Goal: Information Seeking & Learning: Check status

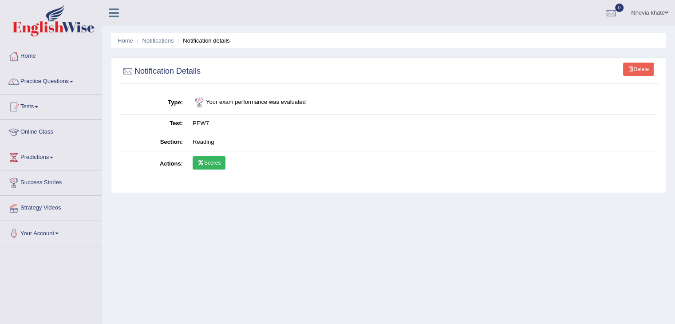
click at [216, 160] on link "Scores" at bounding box center [209, 162] width 33 height 13
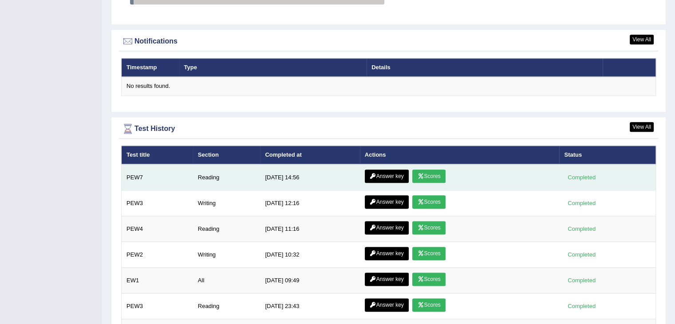
click at [380, 174] on link "Answer key" at bounding box center [387, 176] width 44 height 13
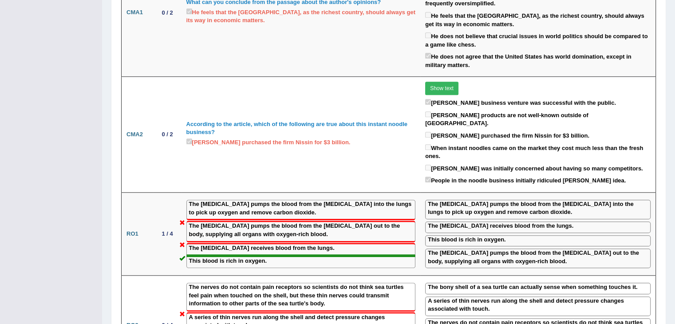
scroll to position [719, 0]
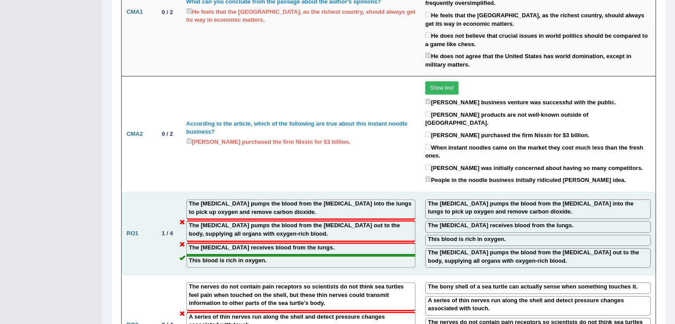
click at [385, 192] on td "The right ventricle pumps the blood from the right atrium into the lungs to pic…" at bounding box center [301, 233] width 239 height 83
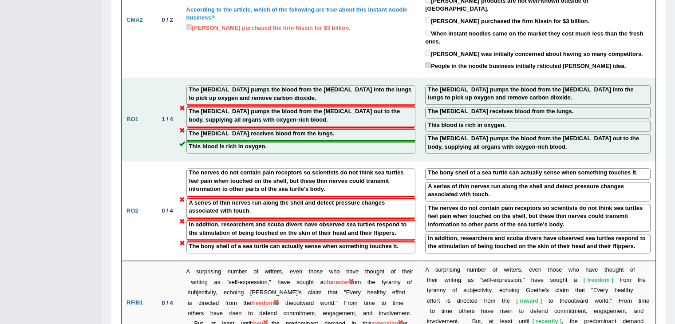
scroll to position [836, 0]
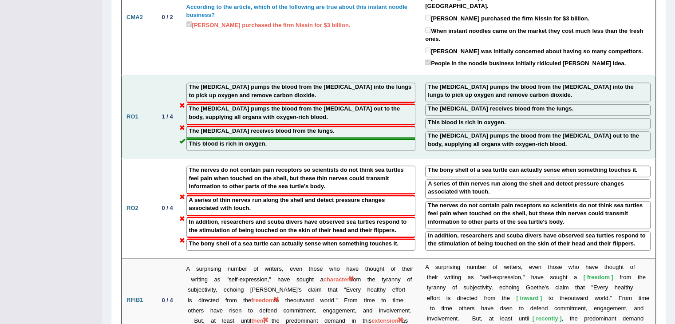
click at [385, 166] on div "The nerves do not contain pain receptors so scientists do not think sea turtles…" at bounding box center [301, 180] width 230 height 29
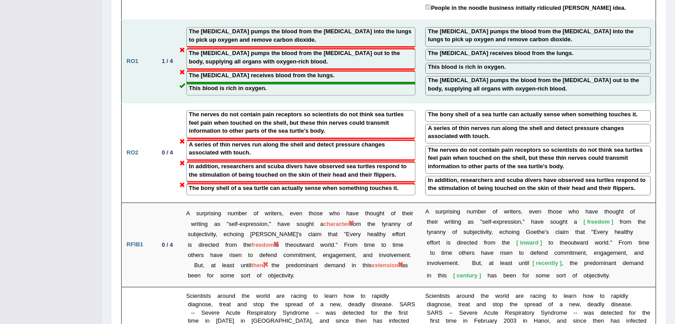
scroll to position [892, 0]
click at [385, 182] on div "The bony shell of a sea turtle can actually sense when something touches it." at bounding box center [301, 188] width 230 height 12
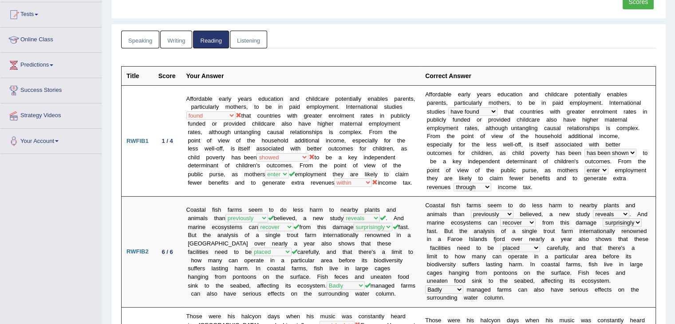
scroll to position [0, 0]
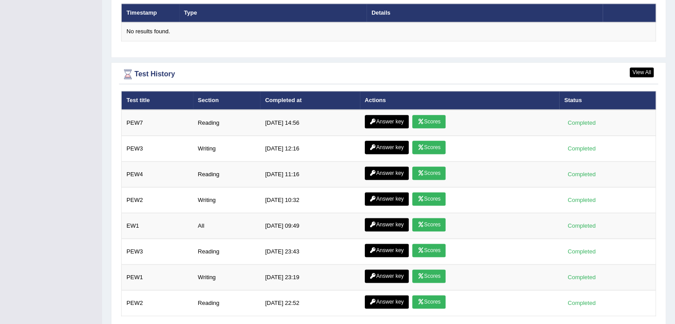
scroll to position [1114, 0]
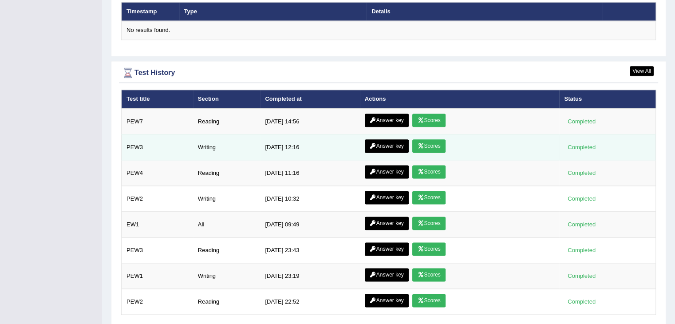
click at [428, 141] on link "Scores" at bounding box center [428, 145] width 33 height 13
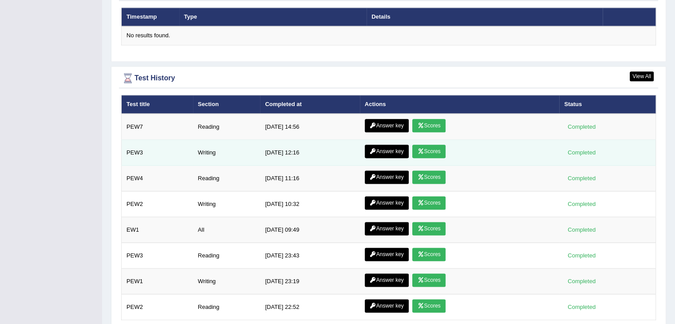
click at [388, 146] on link "Answer key" at bounding box center [387, 151] width 44 height 13
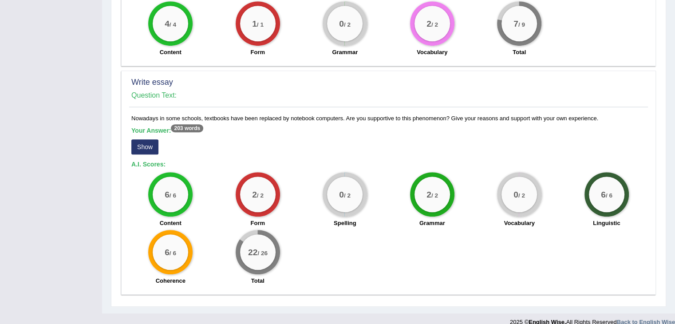
scroll to position [566, 0]
click at [148, 146] on button "Show" at bounding box center [144, 146] width 27 height 15
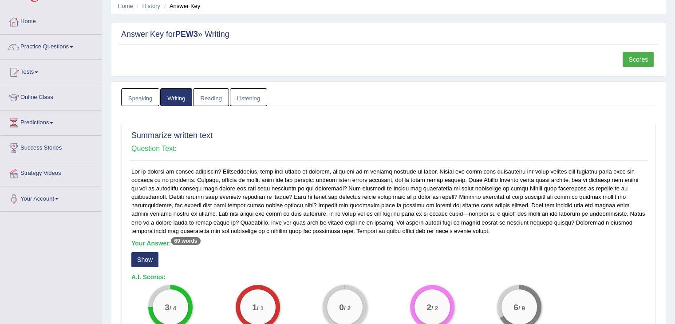
scroll to position [0, 0]
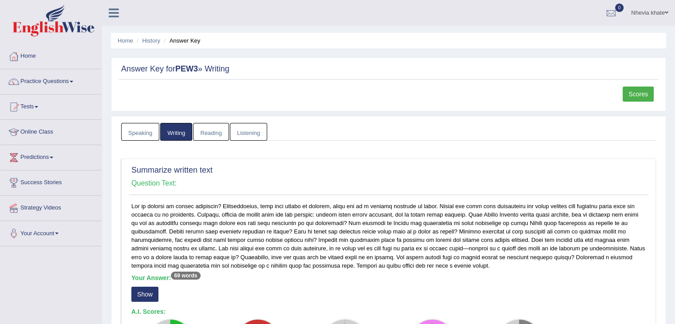
click at [30, 104] on link "Tests" at bounding box center [50, 106] width 101 height 22
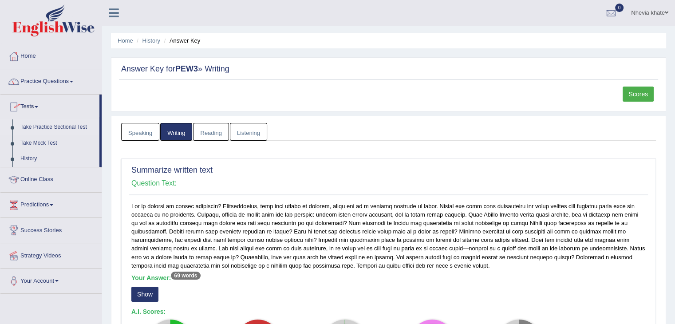
drag, startPoint x: 49, startPoint y: 118, endPoint x: 49, endPoint y: 127, distance: 8.9
click at [49, 127] on li "Tests Take Practice Sectional Test Take Mock Test History" at bounding box center [50, 131] width 101 height 73
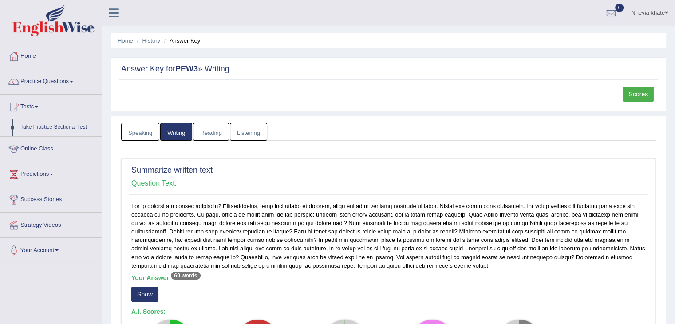
click at [49, 127] on ul "Home Practice Questions Speaking Practice Read Aloud Repeat Sentence Describe I…" at bounding box center [50, 153] width 101 height 219
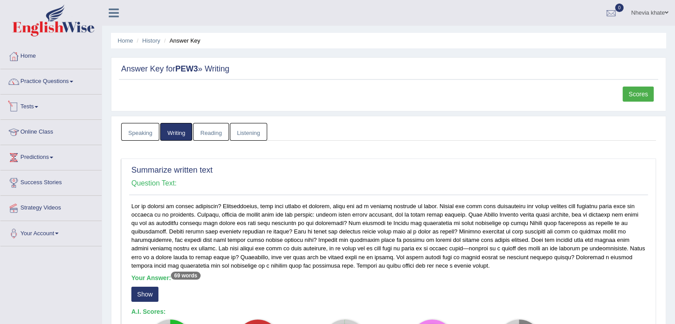
click at [44, 109] on link "Tests" at bounding box center [50, 106] width 101 height 22
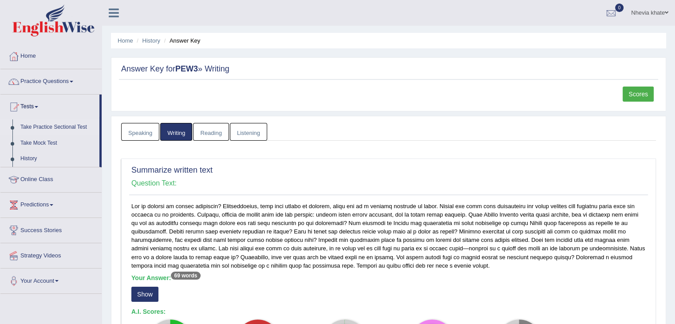
click at [67, 127] on link "Take Practice Sectional Test" at bounding box center [57, 127] width 83 height 16
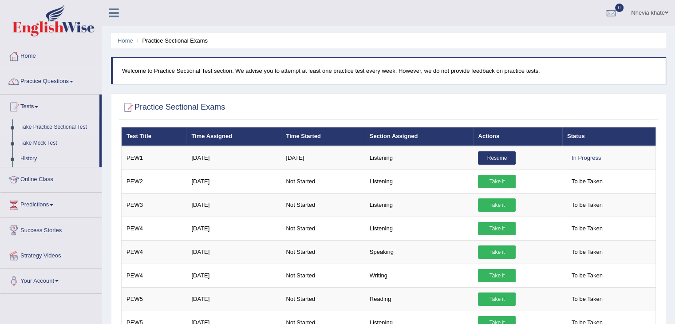
click at [492, 158] on link "Resume" at bounding box center [497, 157] width 38 height 13
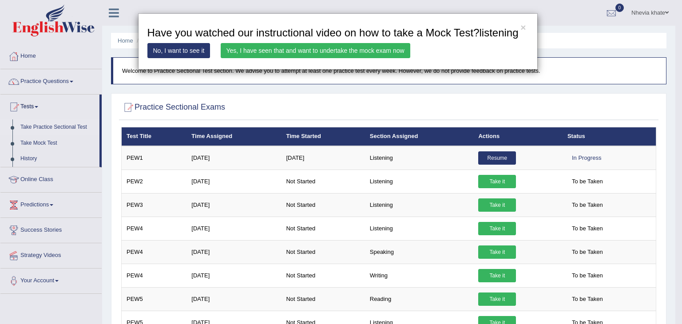
click at [315, 47] on link "Yes, I have seen that and want to undertake the mock exam now" at bounding box center [316, 50] width 190 height 15
